Goal: Information Seeking & Learning: Learn about a topic

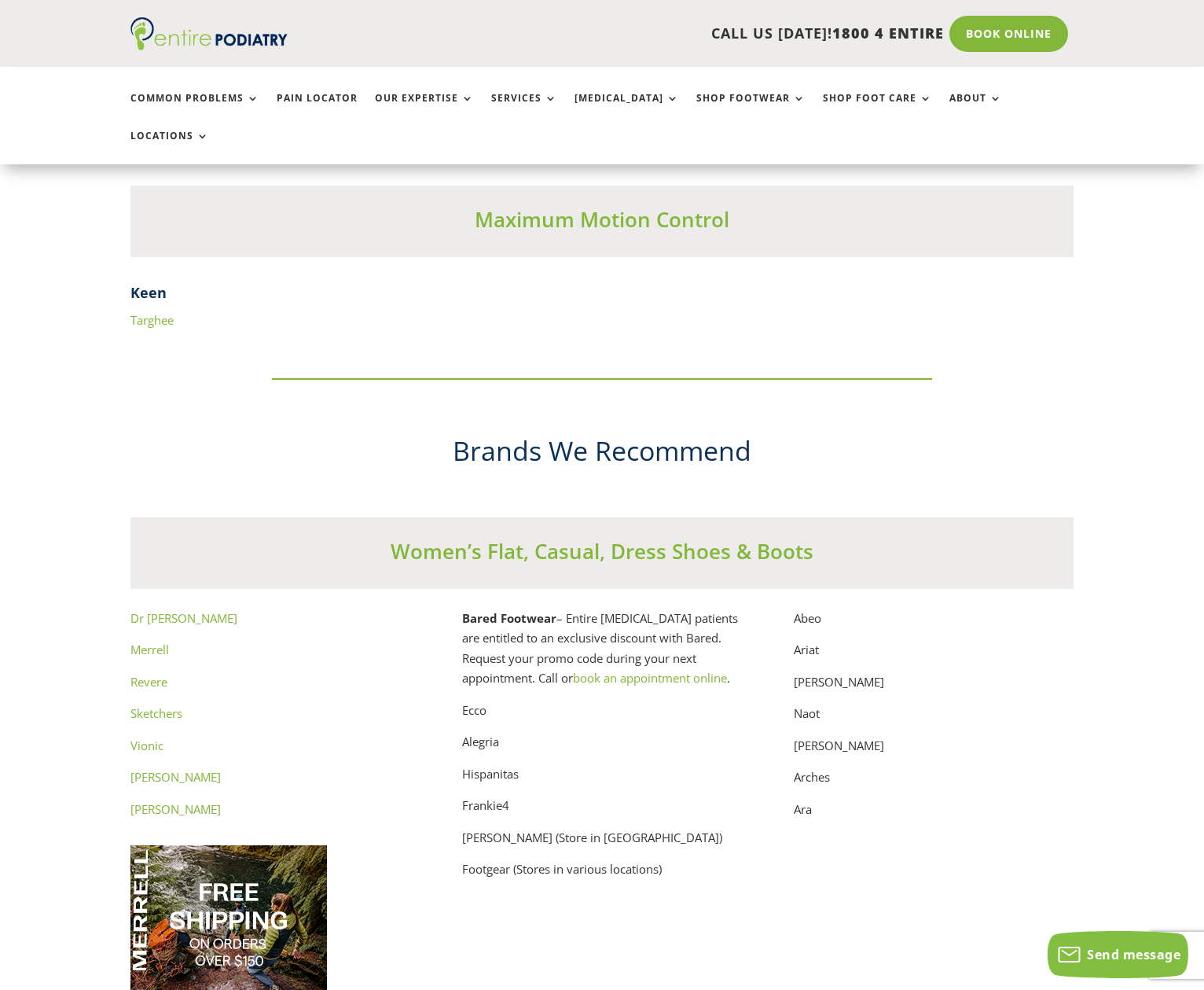
scroll to position [7743, 0]
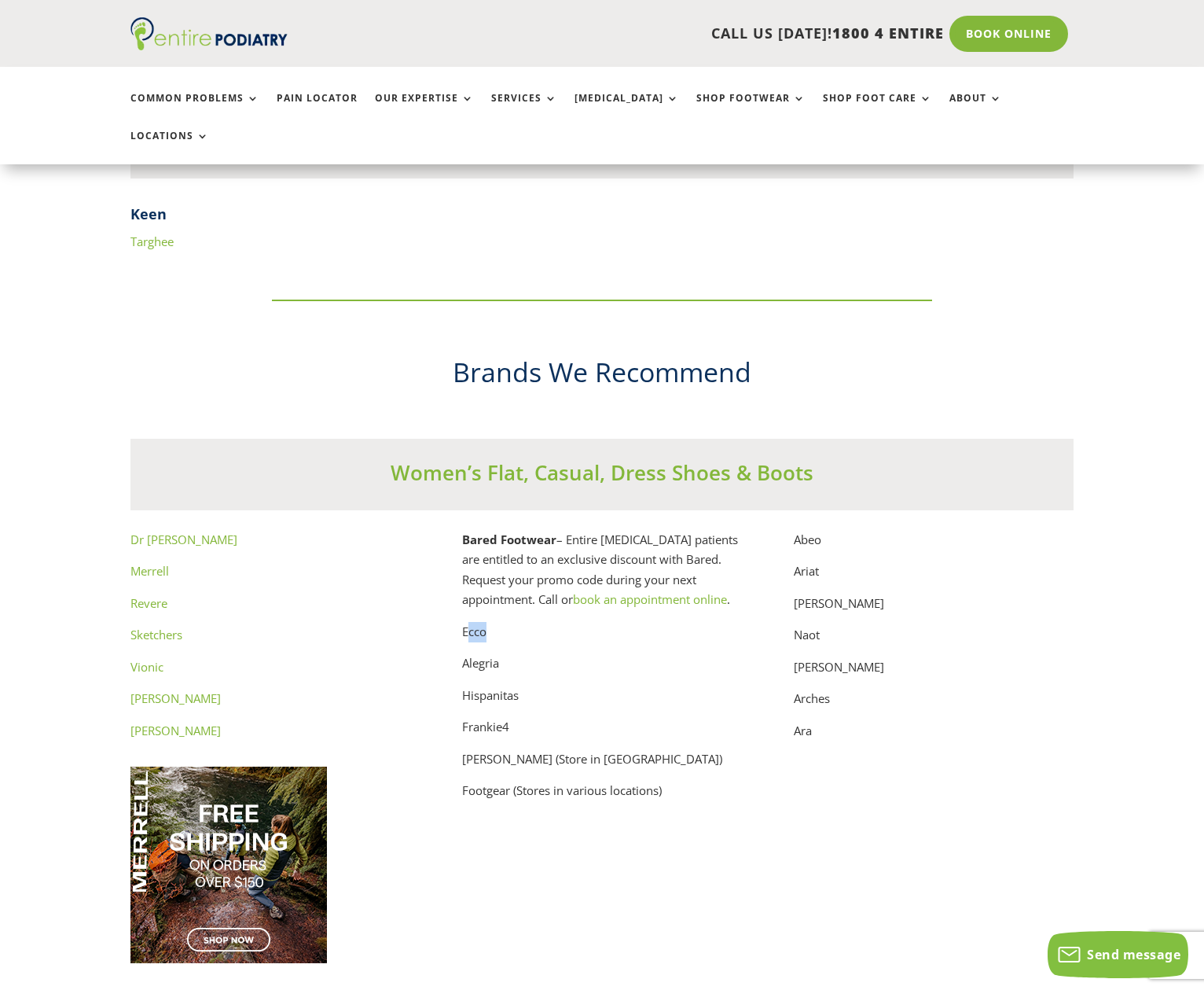
drag, startPoint x: 467, startPoint y: 614, endPoint x: 480, endPoint y: 615, distance: 13.0
click at [487, 622] on p "Ecco" at bounding box center [602, 638] width 279 height 33
click at [471, 622] on p "Ecco" at bounding box center [602, 638] width 279 height 33
drag, startPoint x: 465, startPoint y: 613, endPoint x: 479, endPoint y: 615, distance: 14.1
click at [492, 622] on p "Ecco" at bounding box center [602, 638] width 279 height 33
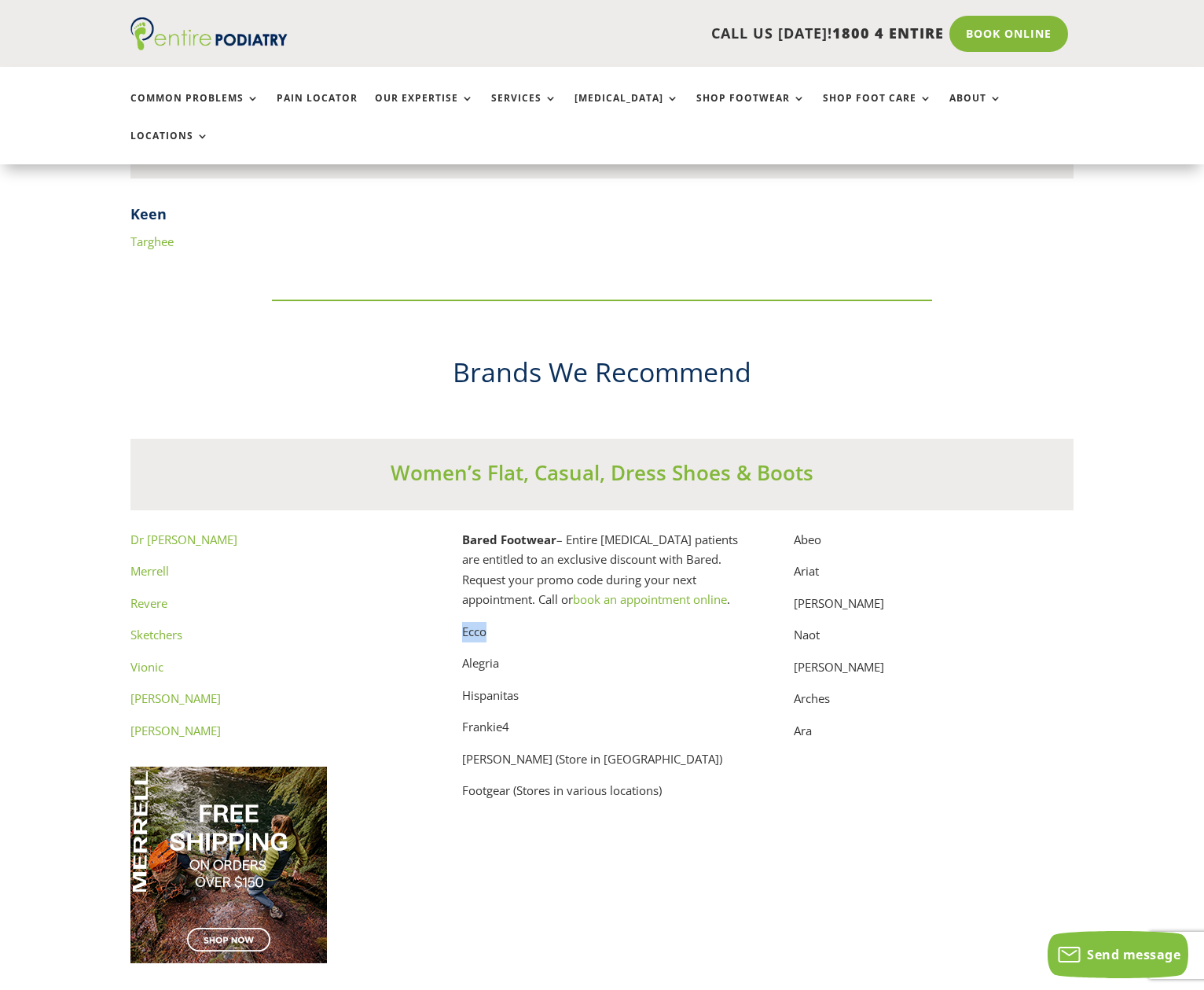
copy p "Ecco"
drag, startPoint x: 517, startPoint y: 677, endPoint x: 462, endPoint y: 679, distance: 55.0
click at [462, 685] on p "Hispanitas" at bounding box center [602, 701] width 279 height 33
copy p "Hispanitas"
click at [491, 717] on p "Frankie4" at bounding box center [602, 733] width 279 height 33
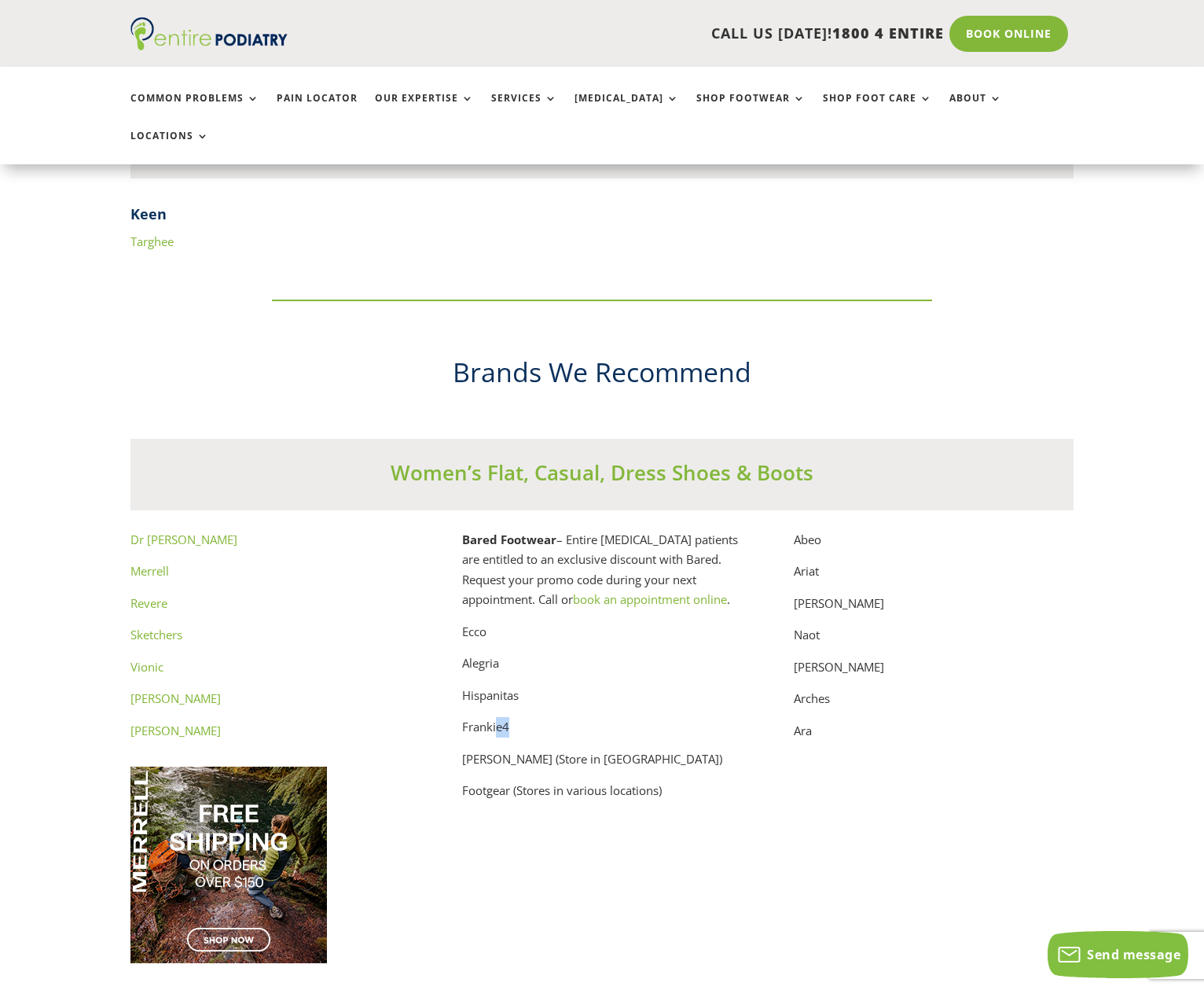
drag, startPoint x: 508, startPoint y: 710, endPoint x: 498, endPoint y: 711, distance: 10.0
click at [496, 717] on p "Frankie4" at bounding box center [602, 733] width 279 height 33
click at [510, 717] on p "Frankie4" at bounding box center [602, 733] width 279 height 33
click at [158, 723] on link "[PERSON_NAME]" at bounding box center [175, 730] width 90 height 16
